Goal: Task Accomplishment & Management: Use online tool/utility

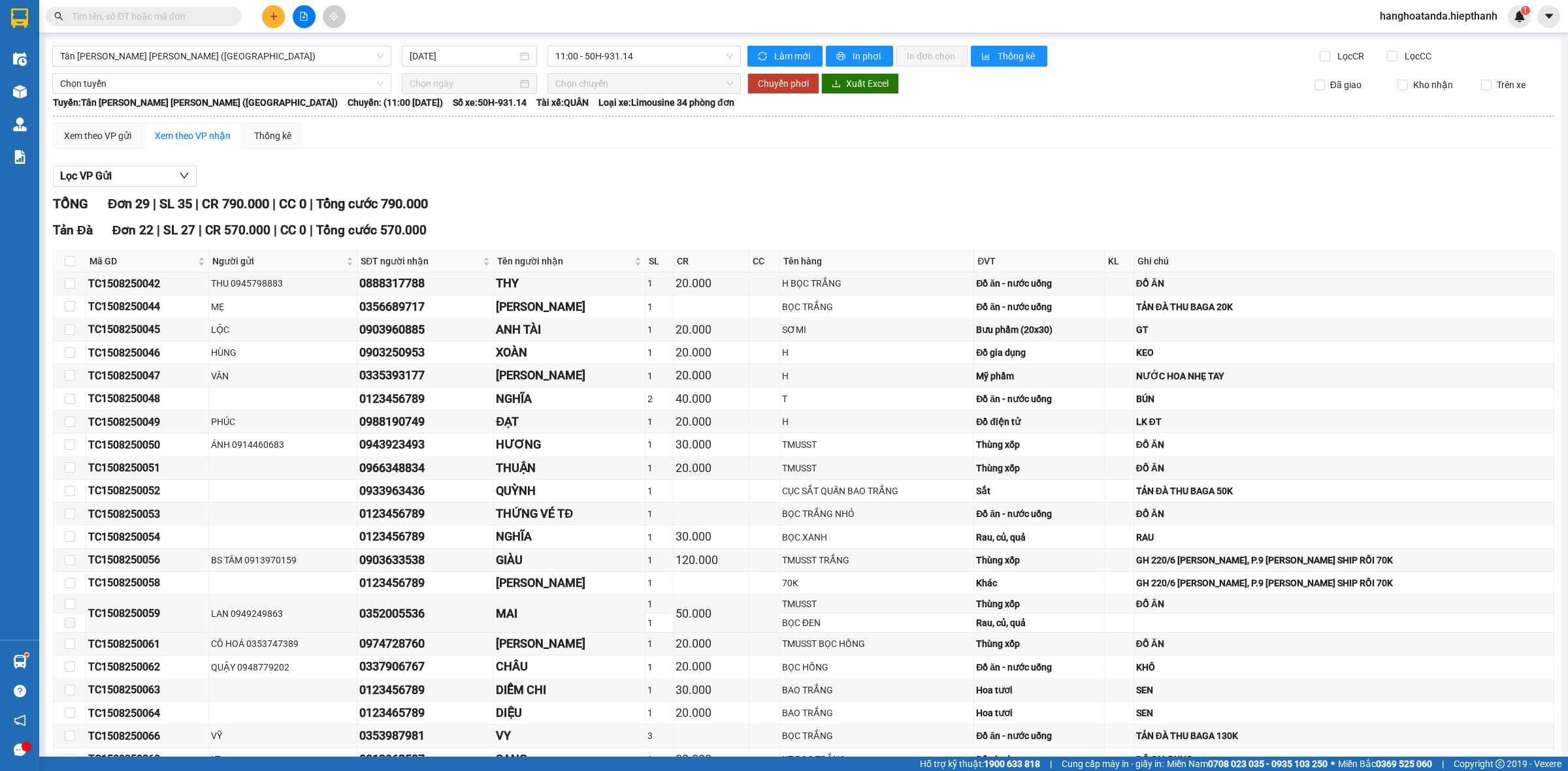
scroll to position [401, 0]
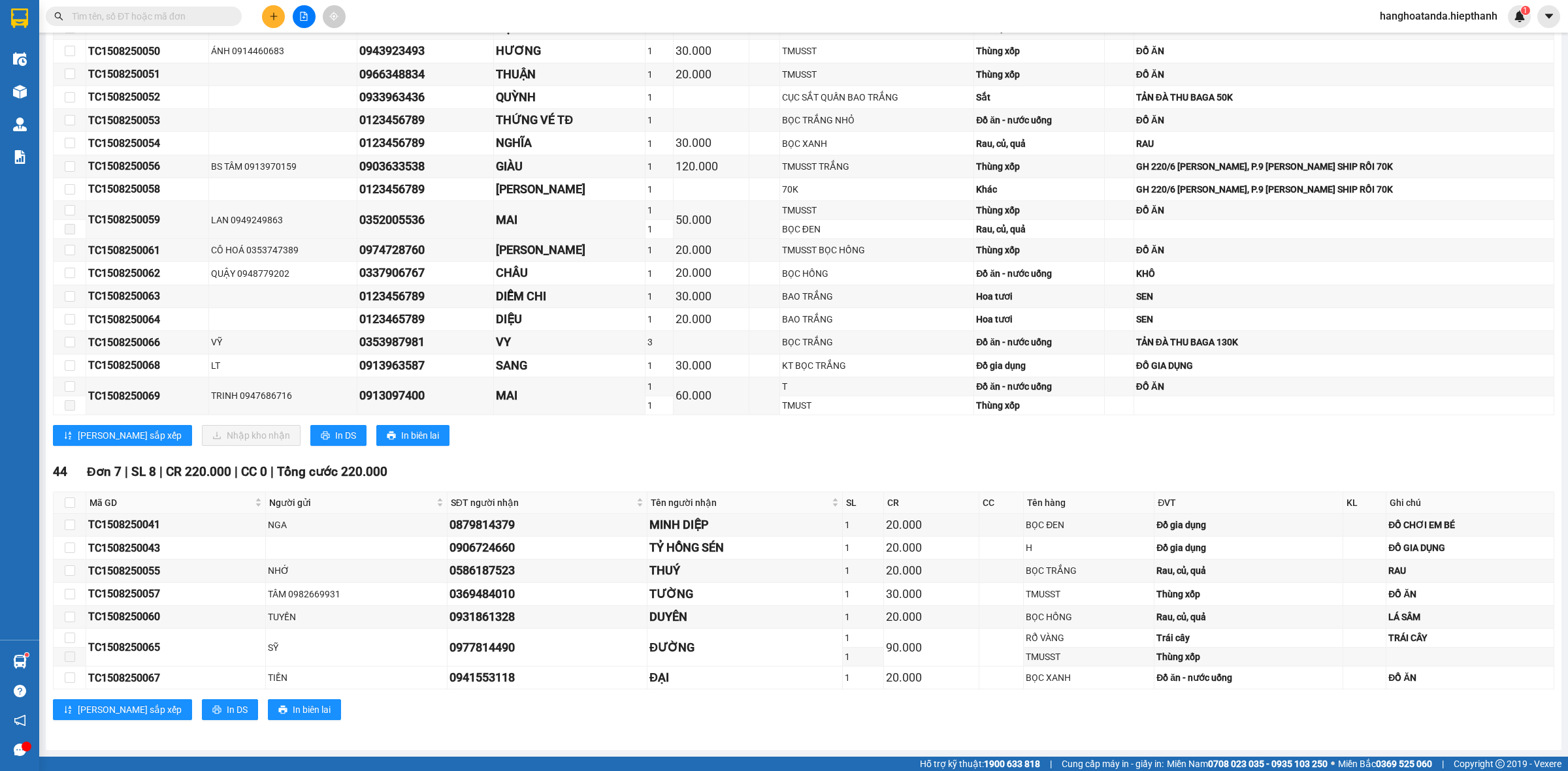
click at [192, 18] on input "text" at bounding box center [149, 16] width 154 height 14
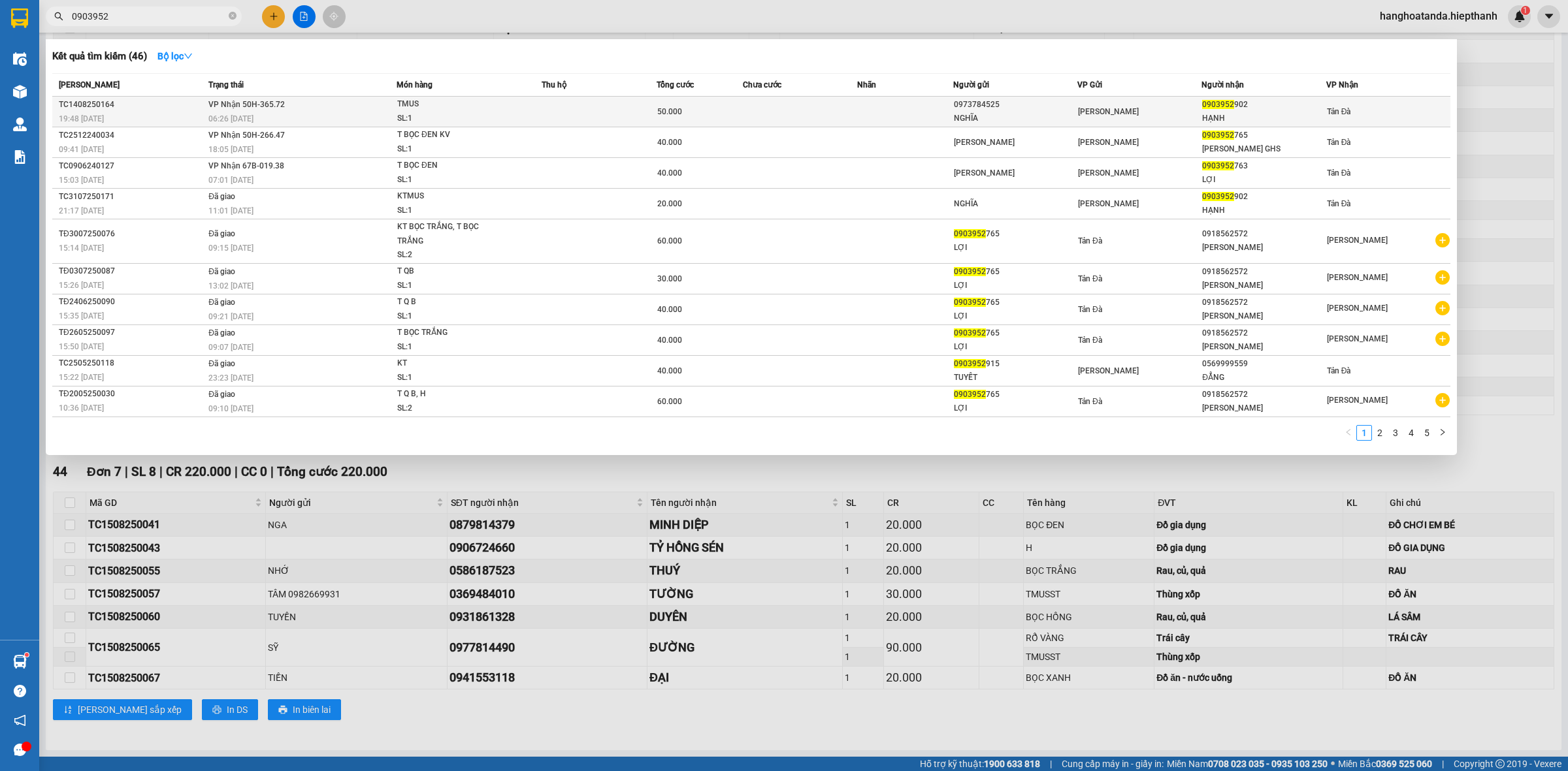
type input "0903952"
click at [263, 118] on div "06:26 [DATE]" at bounding box center [302, 118] width 187 height 14
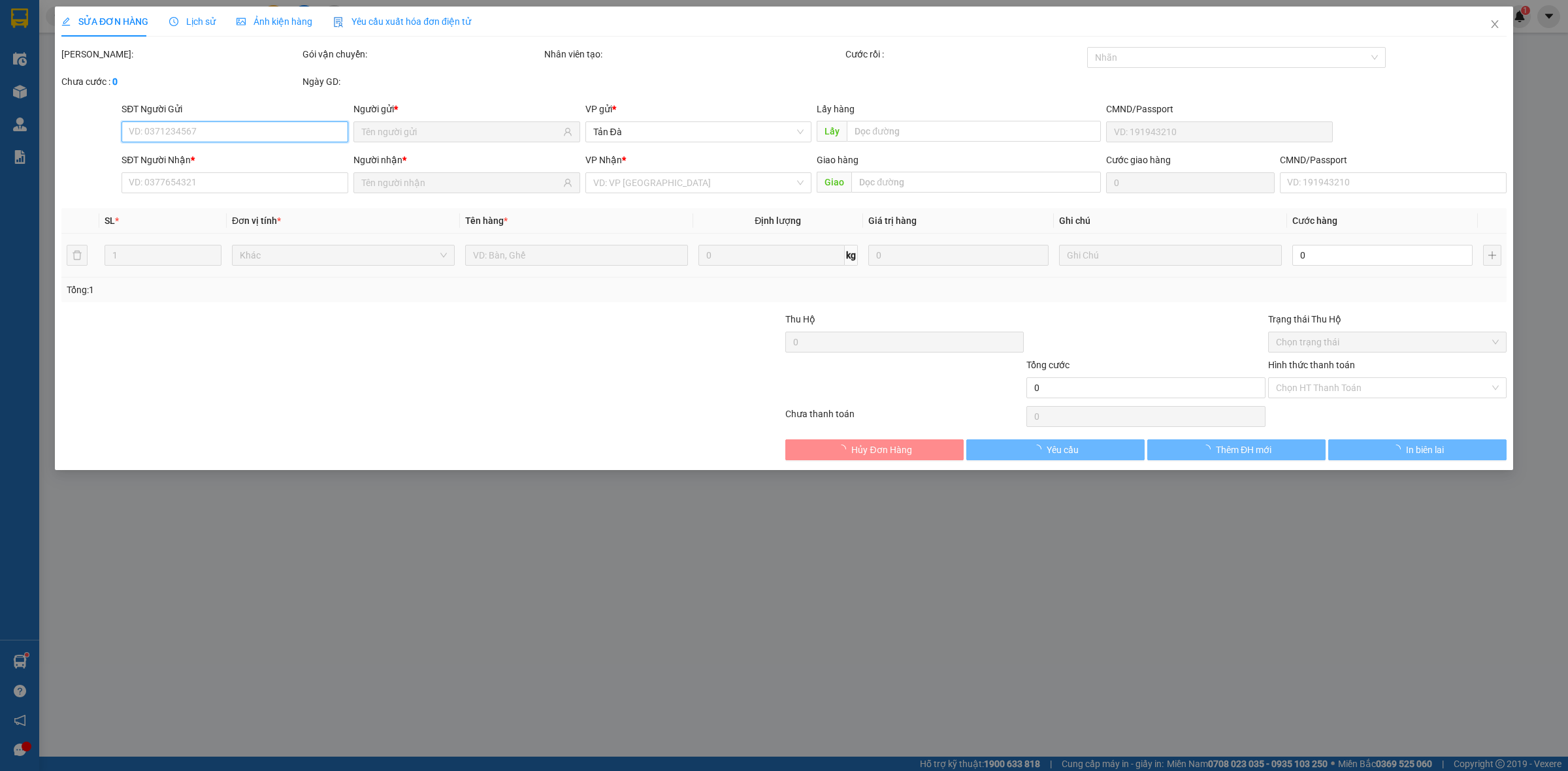
type input "0973784525"
type input "NGHĨA"
type input "0903952902"
type input "HẠNH"
type input "50.000"
